Goal: Task Accomplishment & Management: Manage account settings

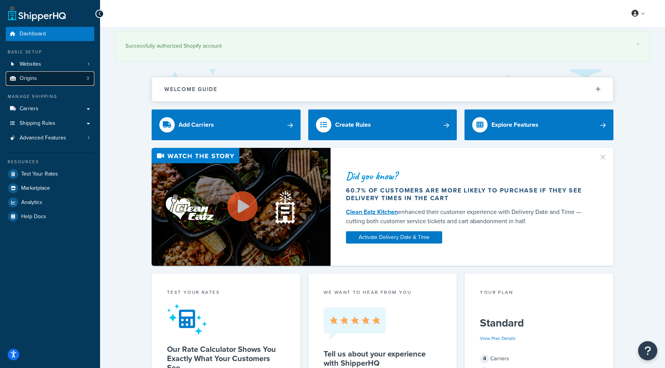
click at [54, 81] on link "Origins 3" at bounding box center [50, 79] width 88 height 14
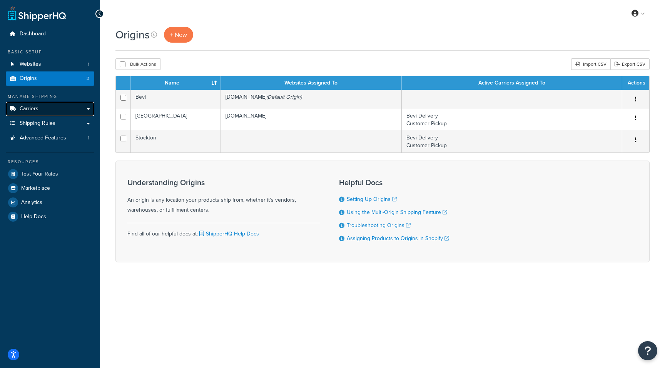
click at [86, 107] on link "Carriers" at bounding box center [50, 109] width 88 height 14
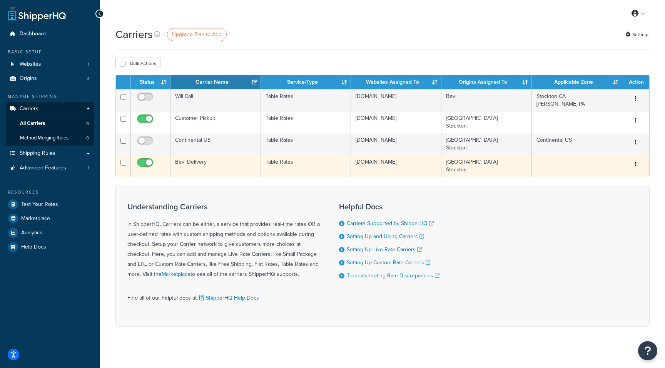
click at [635, 165] on icon "button" at bounding box center [636, 164] width 2 height 5
click at [592, 177] on link "Edit" at bounding box center [604, 180] width 61 height 16
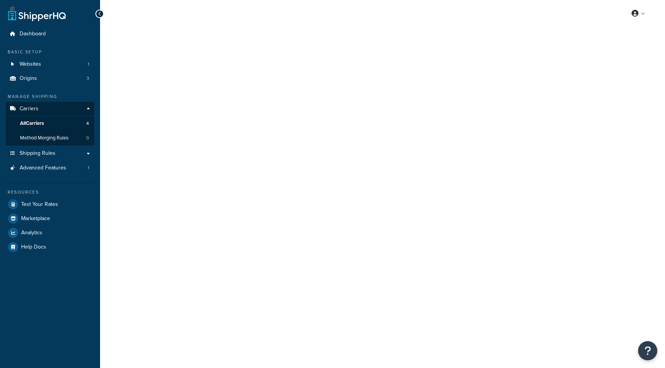
select select "25"
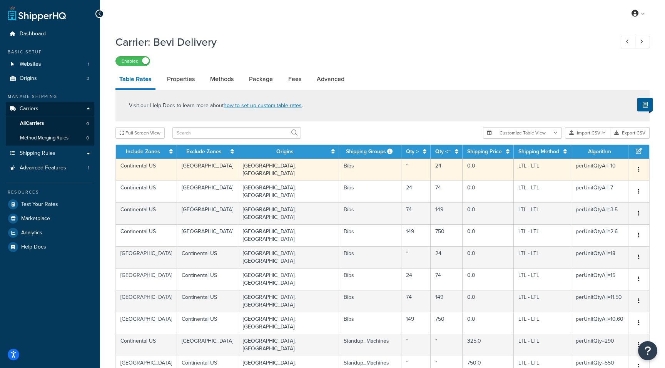
click at [637, 166] on button "button" at bounding box center [638, 170] width 6 height 8
click at [596, 148] on div "Edit" at bounding box center [599, 152] width 55 height 16
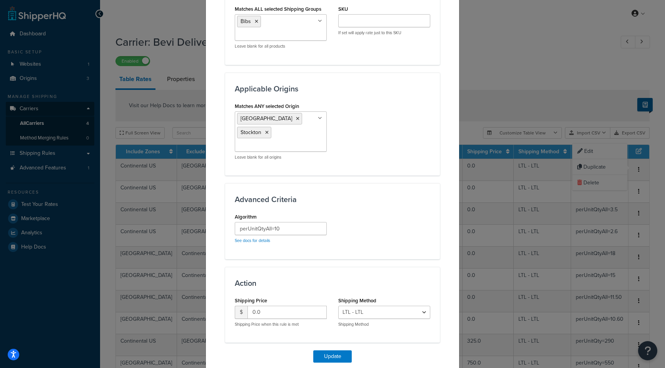
scroll to position [465, 0]
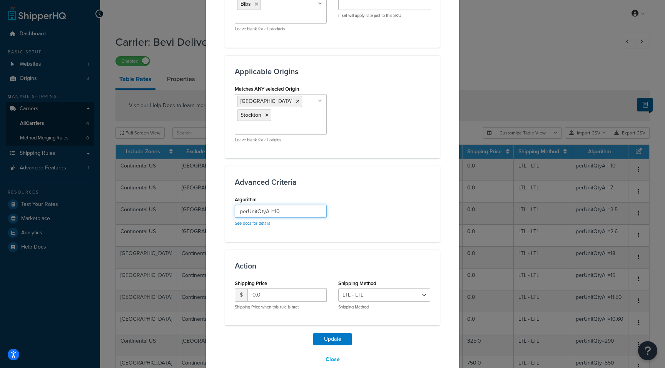
drag, startPoint x: 292, startPoint y: 197, endPoint x: 218, endPoint y: 196, distance: 74.2
click at [299, 205] on input "perUnitQtyAll=10" at bounding box center [281, 211] width 92 height 13
click at [329, 353] on button "Close" at bounding box center [332, 359] width 24 height 13
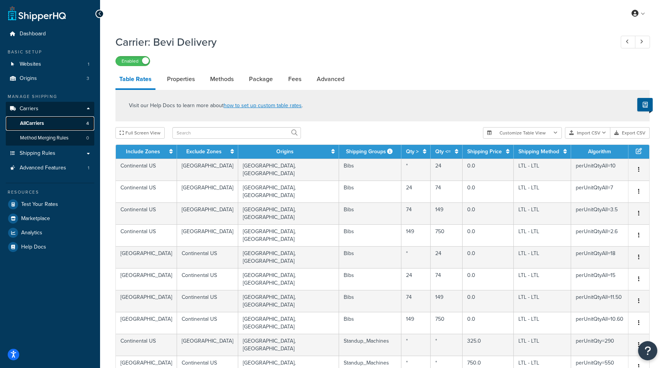
click at [43, 121] on span "All Carriers" at bounding box center [32, 123] width 24 height 7
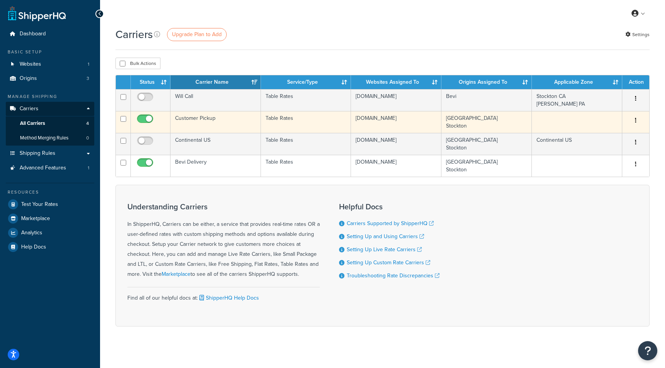
click at [195, 123] on td "Customer Pickup" at bounding box center [215, 122] width 90 height 22
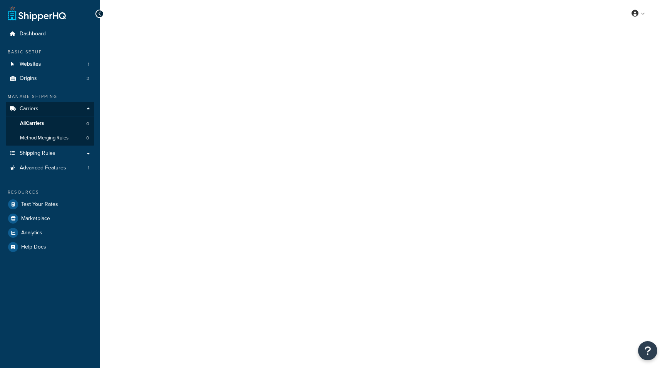
select select "25"
